Goal: Task Accomplishment & Management: Complete application form

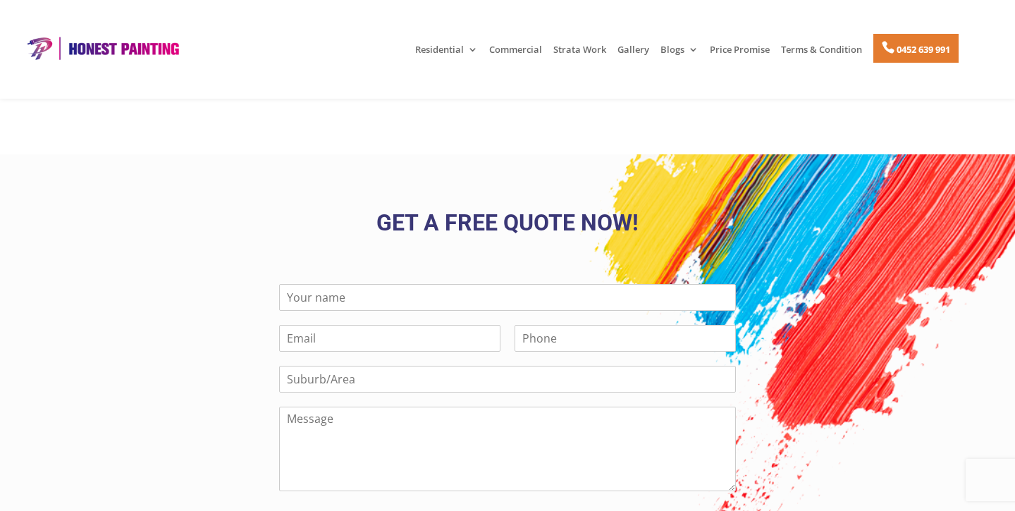
scroll to position [2956, 0]
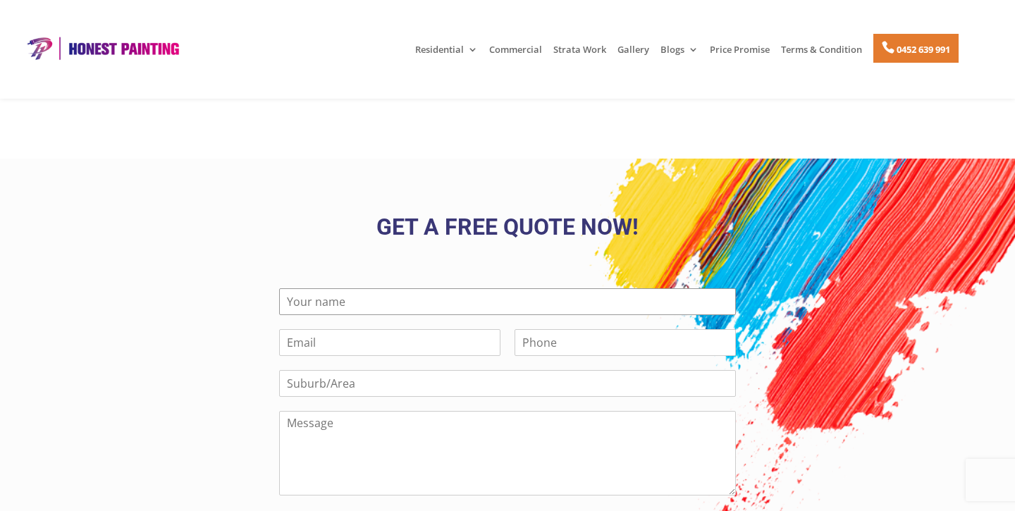
click at [494, 288] on input "Name *" at bounding box center [507, 301] width 457 height 27
type input "[PERSON_NAME]"
type input "[PERSON_NAME][EMAIL_ADDRESS][DOMAIN_NAME]"
type input "0490185553"
type input "[GEOGRAPHIC_DATA]"
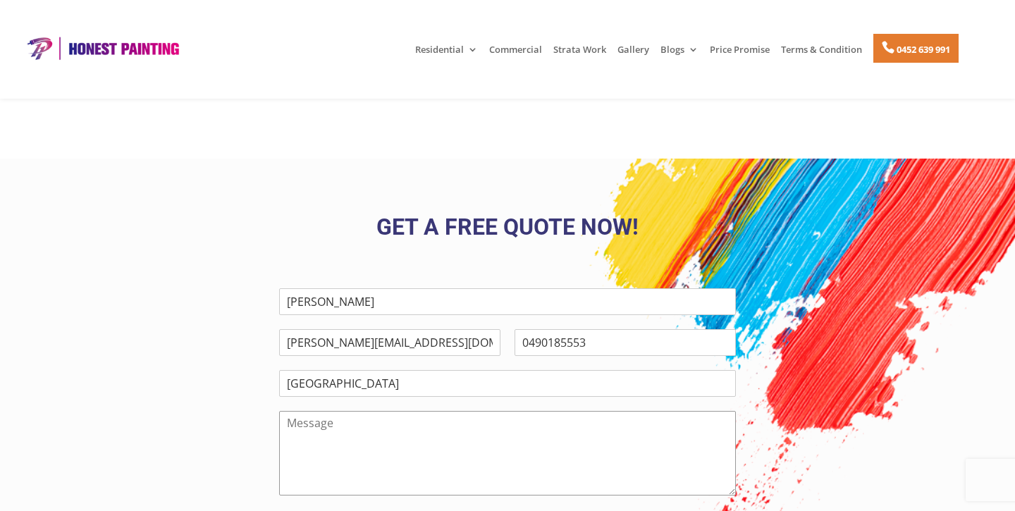
click at [449, 420] on textarea "Message" at bounding box center [507, 453] width 457 height 85
drag, startPoint x: 424, startPoint y: 317, endPoint x: 306, endPoint y: 317, distance: 118.5
click at [306, 329] on input "[PERSON_NAME][EMAIL_ADDRESS][DOMAIN_NAME]" at bounding box center [389, 342] width 221 height 27
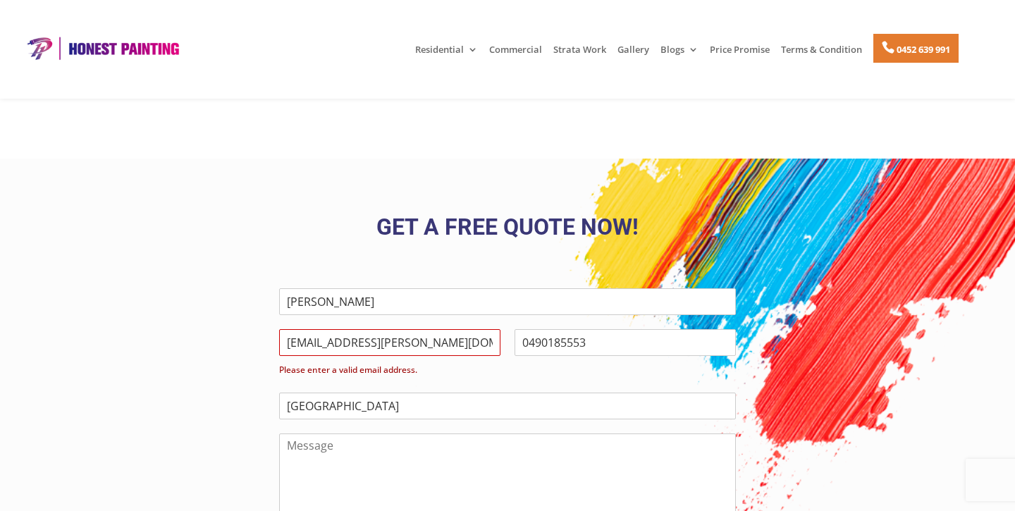
type input "[EMAIL_ADDRESS][PERSON_NAME][DOMAIN_NAME]"
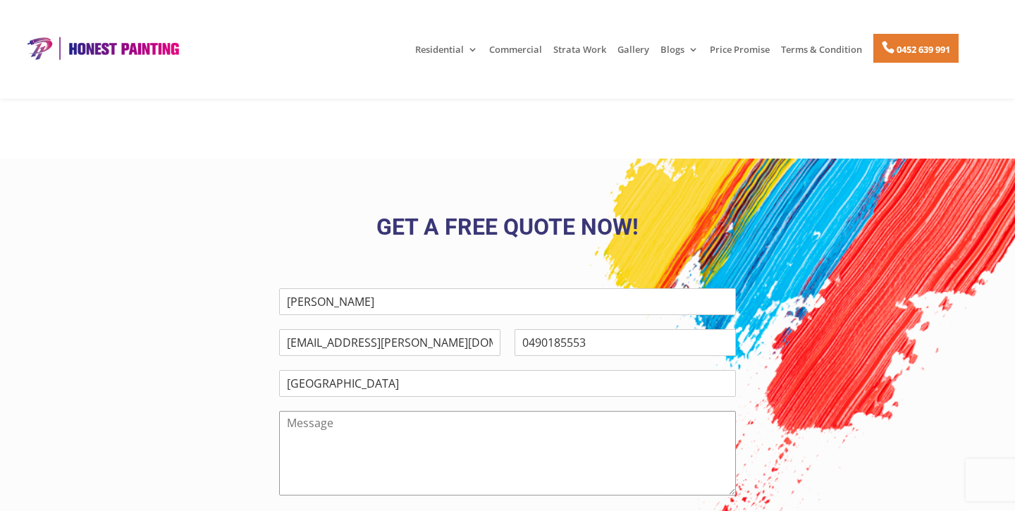
click at [409, 411] on textarea "Message" at bounding box center [507, 453] width 457 height 85
paste textarea "our bedroom we have two marks in two different walls. They are not too big and …"
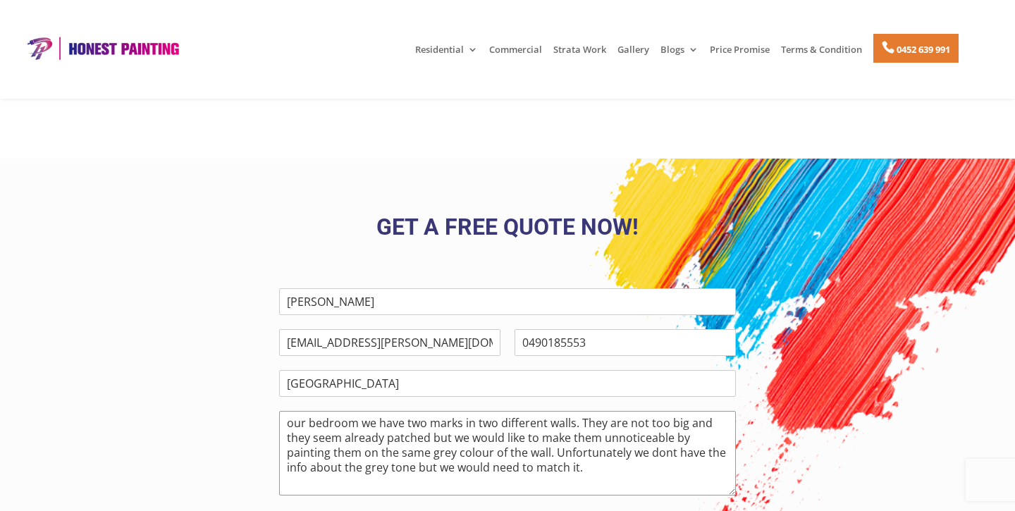
click at [293, 411] on textarea "our bedroom we have two marks in two different walls. They are not too big and …" at bounding box center [507, 453] width 457 height 85
click at [607, 441] on textarea "Our bedroom we have two marks in two different walls. They are not too big and …" at bounding box center [507, 453] width 457 height 85
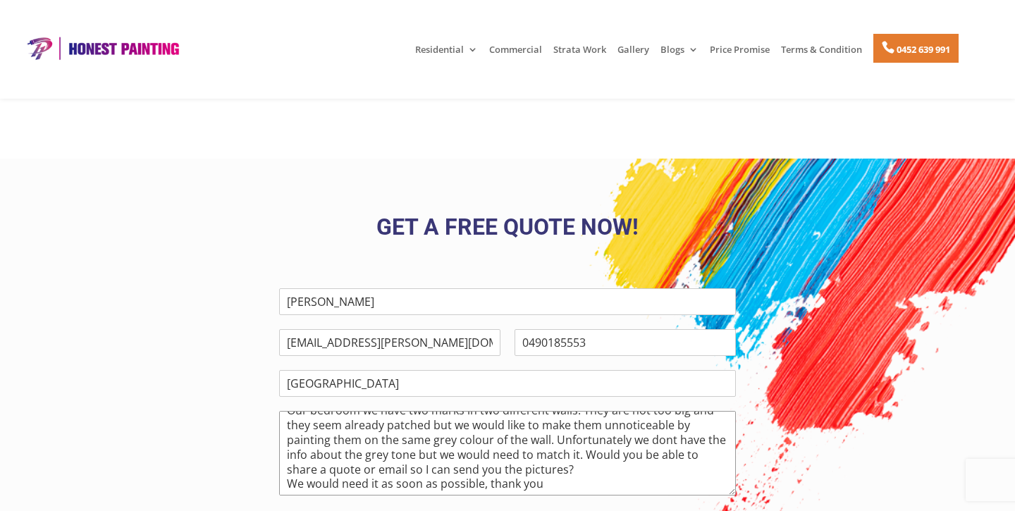
scroll to position [24, 0]
type textarea "Our bedroom we have two marks in two different walls. They are not too big and …"
